Goal: Transaction & Acquisition: Subscribe to service/newsletter

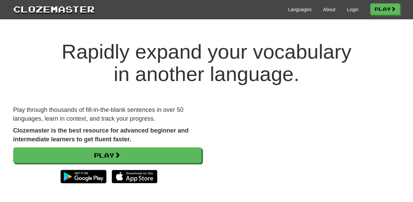
scroll to position [27, 0]
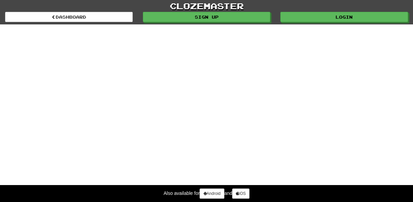
select select "*******"
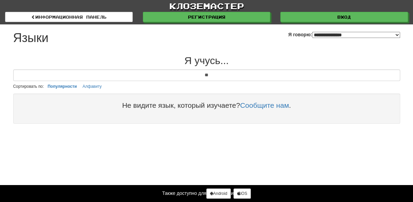
type input "*"
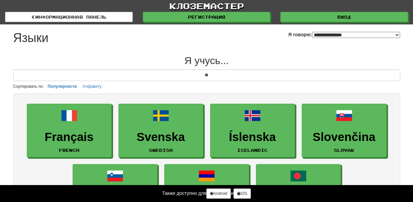
type input "*"
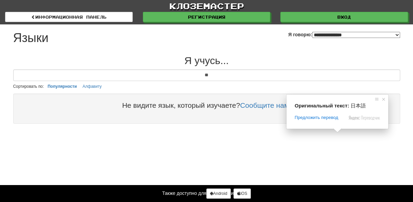
type input "*"
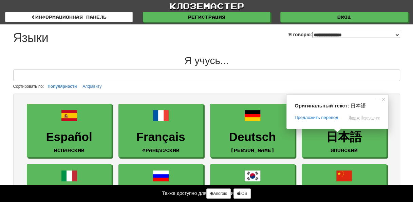
type input "*"
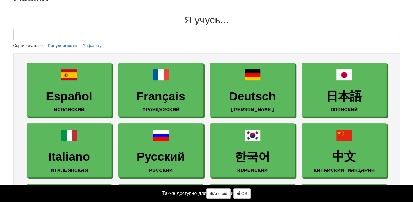
scroll to position [39, 0]
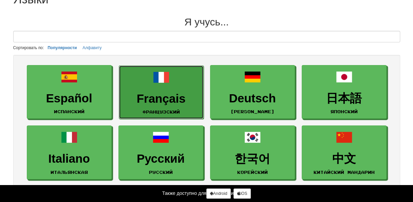
click at [144, 96] on ya-tr-span "Français" at bounding box center [161, 98] width 49 height 13
